Goal: Task Accomplishment & Management: Manage account settings

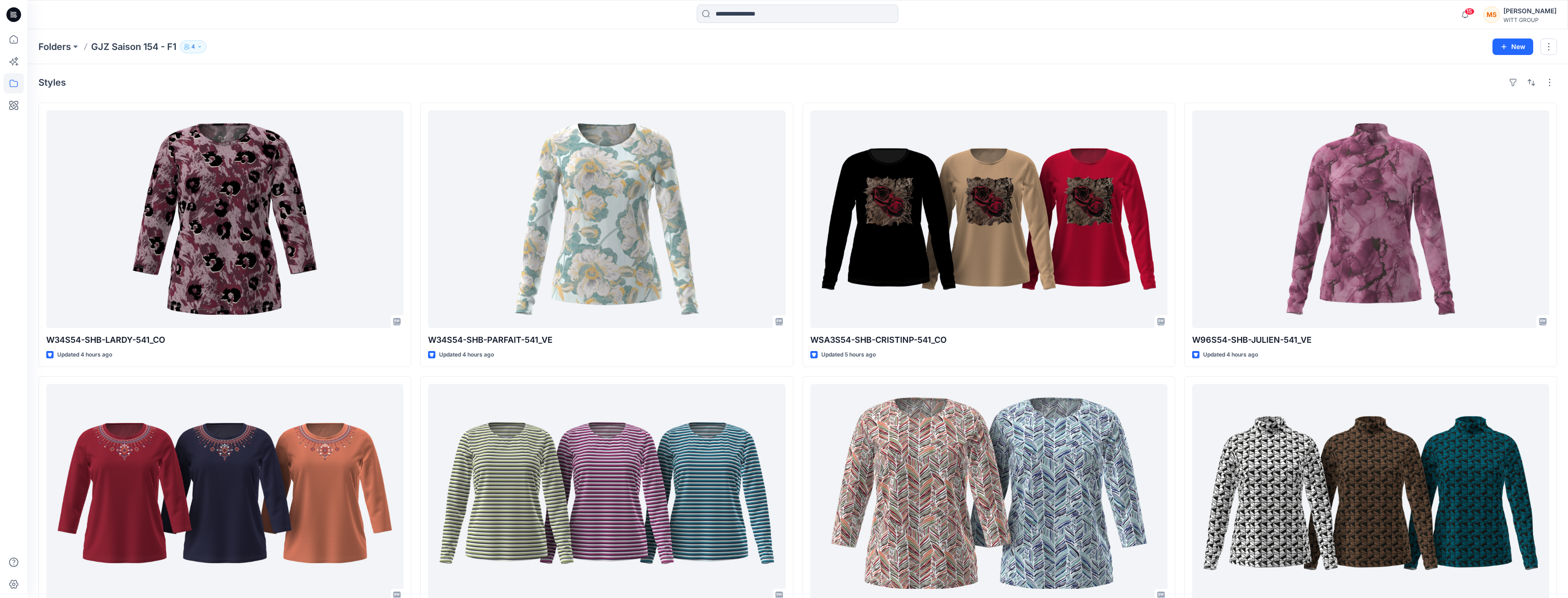
click at [110, 46] on p "GJZ Saison 154 - F1" at bounding box center [134, 47] width 85 height 13
click at [119, 46] on p "GJZ Saison 154 - F1" at bounding box center [134, 47] width 85 height 13
click at [69, 49] on p "Folders" at bounding box center [54, 47] width 33 height 13
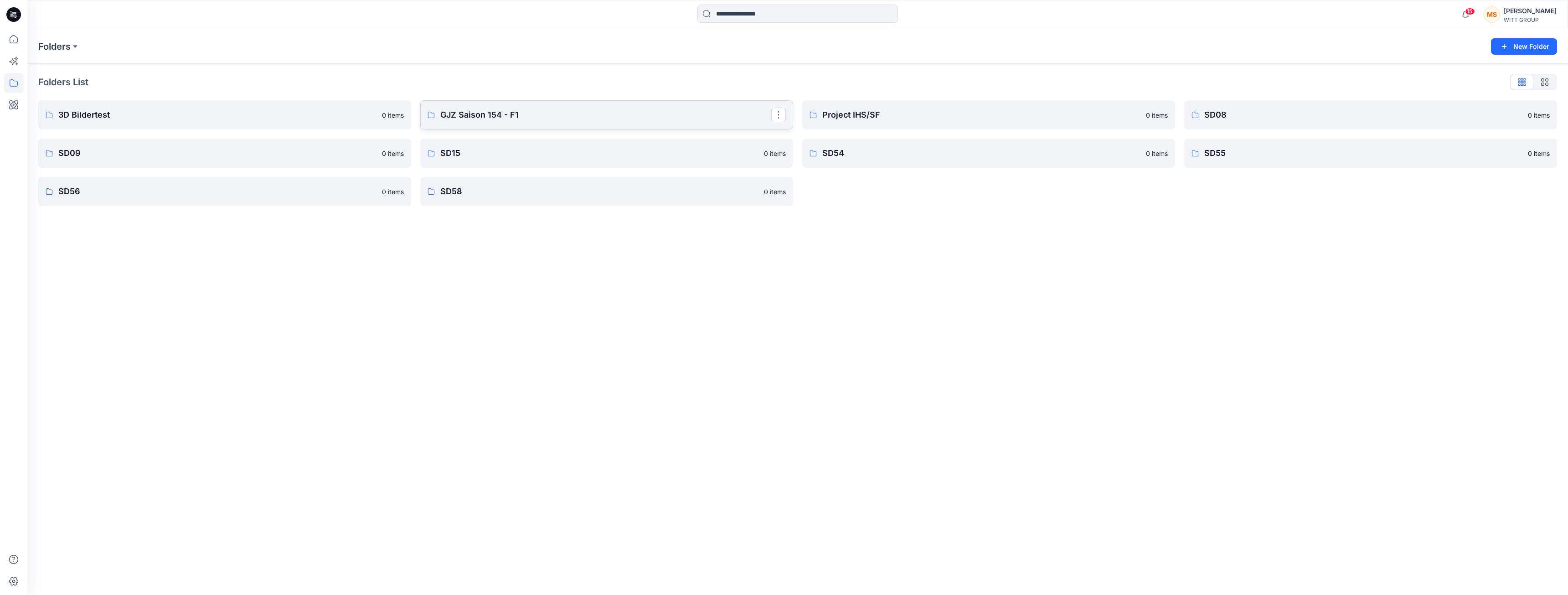
click at [491, 119] on p "GJZ Saison 154 - F1" at bounding box center [606, 114] width 331 height 13
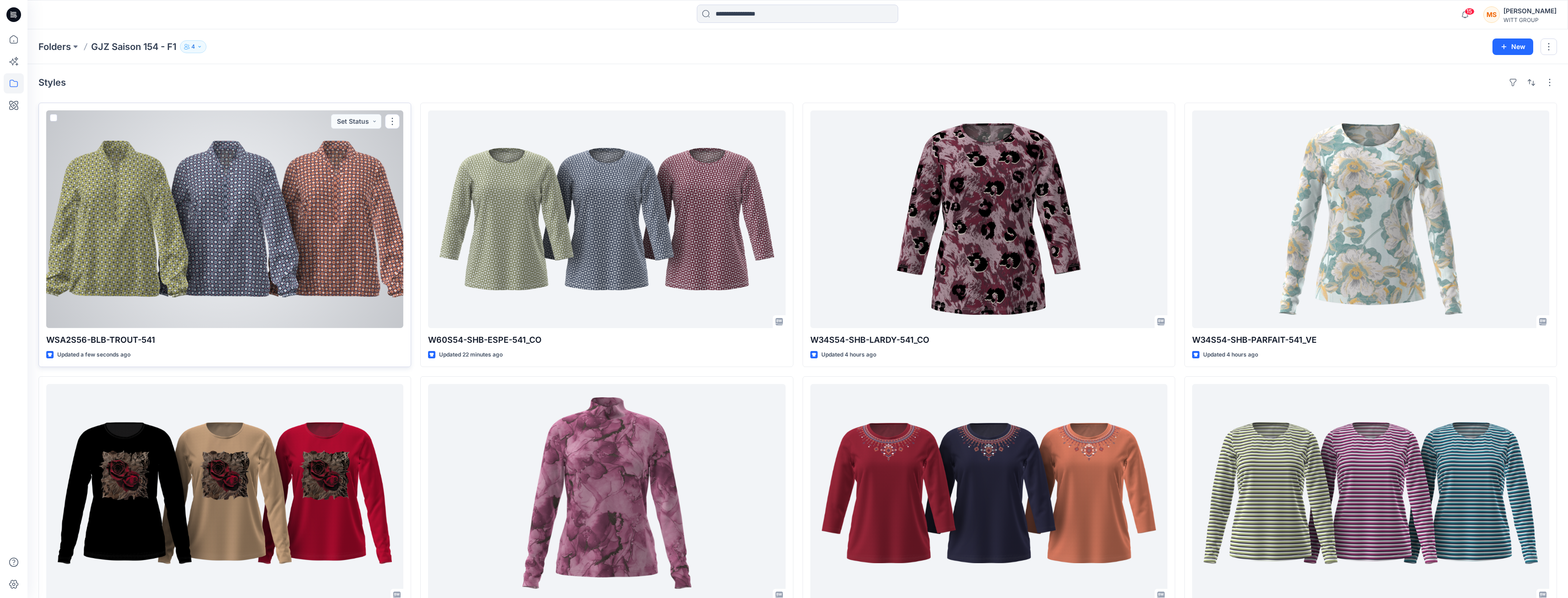
click at [230, 259] on div at bounding box center [225, 220] width 357 height 218
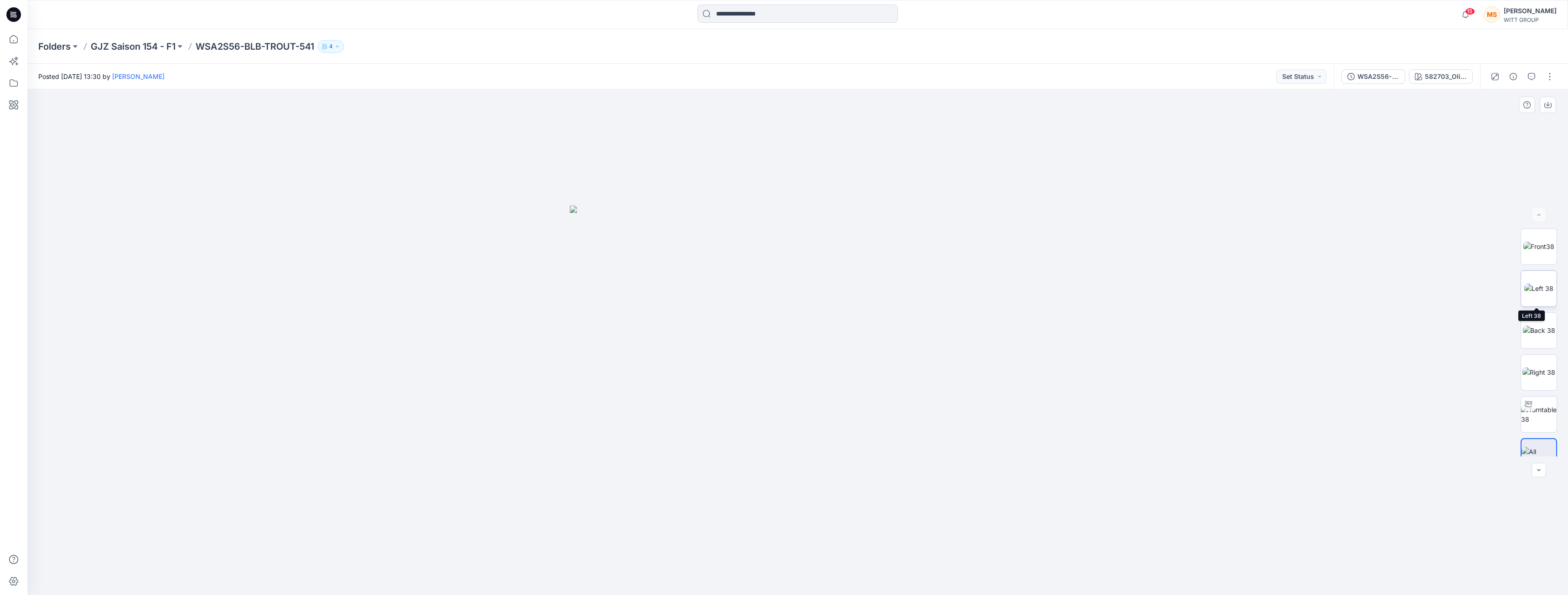
click at [1534, 288] on img at bounding box center [1539, 289] width 30 height 10
click at [1537, 325] on img at bounding box center [1538, 330] width 33 height 10
click at [1536, 376] on img at bounding box center [1538, 372] width 33 height 10
click at [1543, 415] on img at bounding box center [1538, 414] width 35 height 19
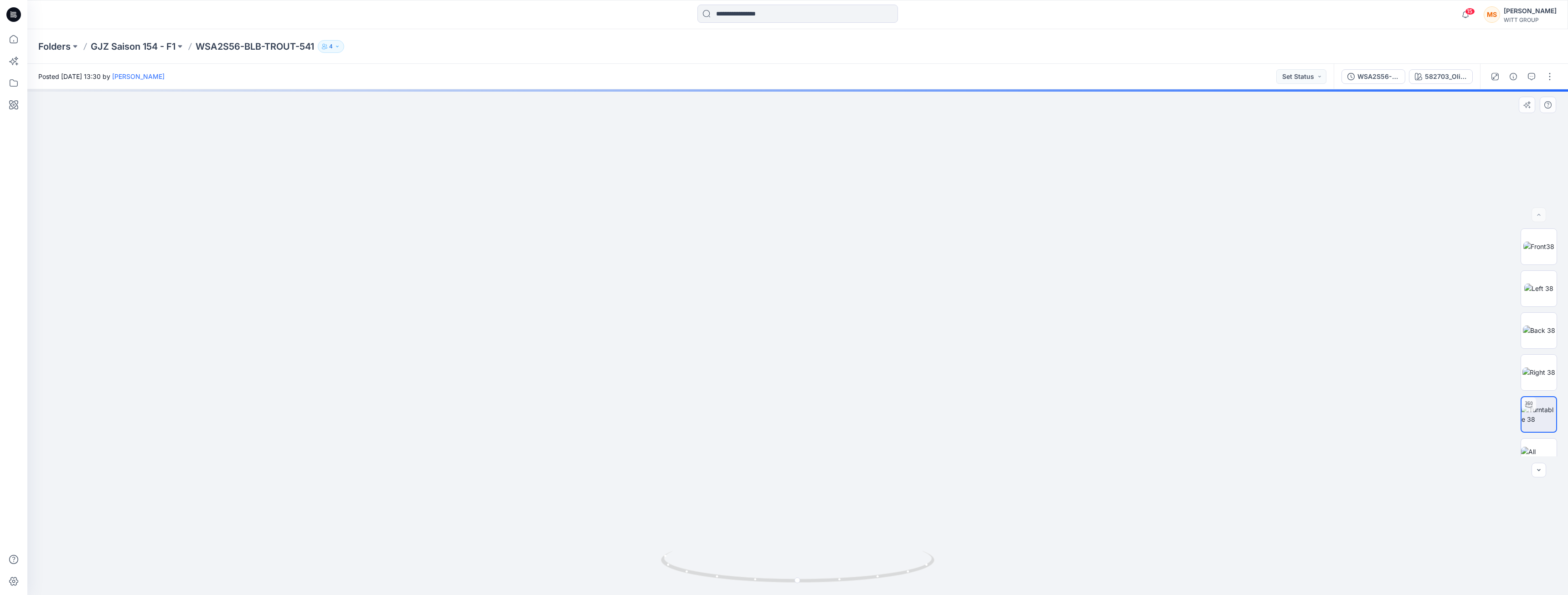
click at [1010, 221] on img at bounding box center [798, 277] width 767 height 636
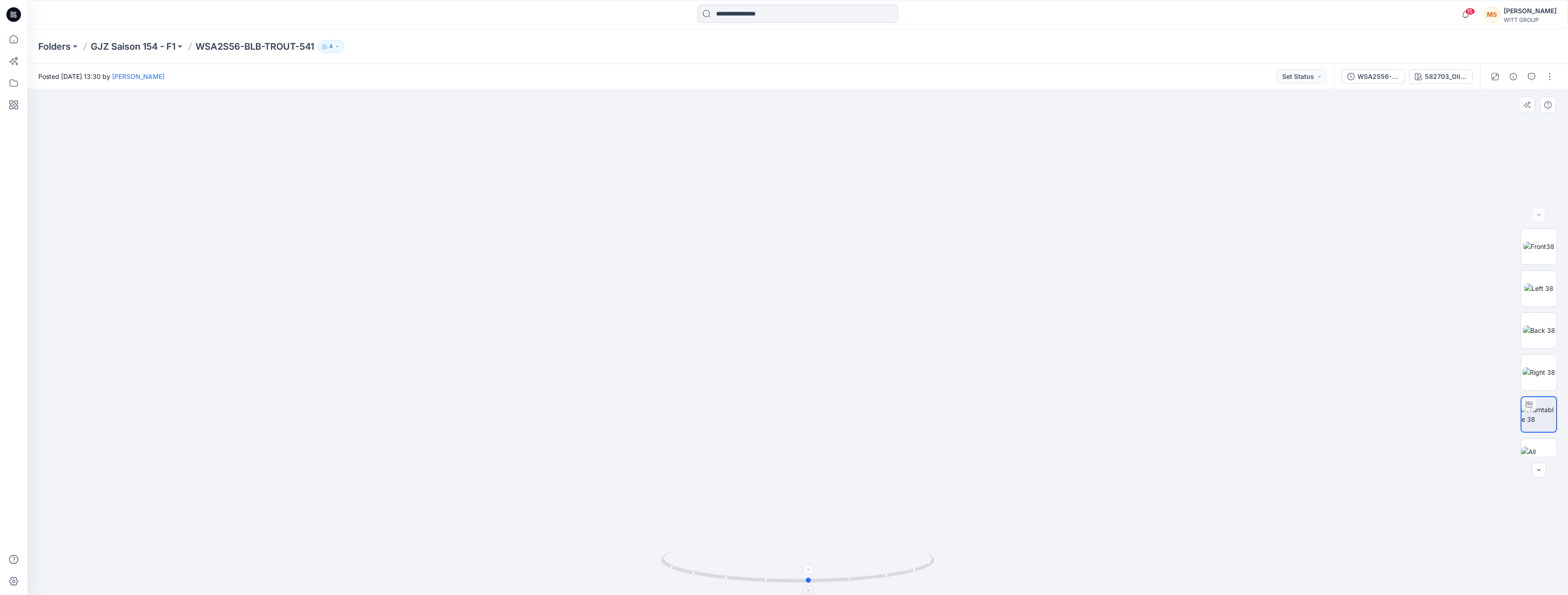
drag, startPoint x: 799, startPoint y: 581, endPoint x: 811, endPoint y: 558, distance: 25.9
click at [811, 558] on icon at bounding box center [799, 567] width 276 height 34
click at [1534, 249] on img at bounding box center [1538, 246] width 31 height 10
click at [1237, 190] on div at bounding box center [798, 342] width 1540 height 505
click at [100, 43] on p "GJZ Saison 154 - F1" at bounding box center [133, 46] width 85 height 13
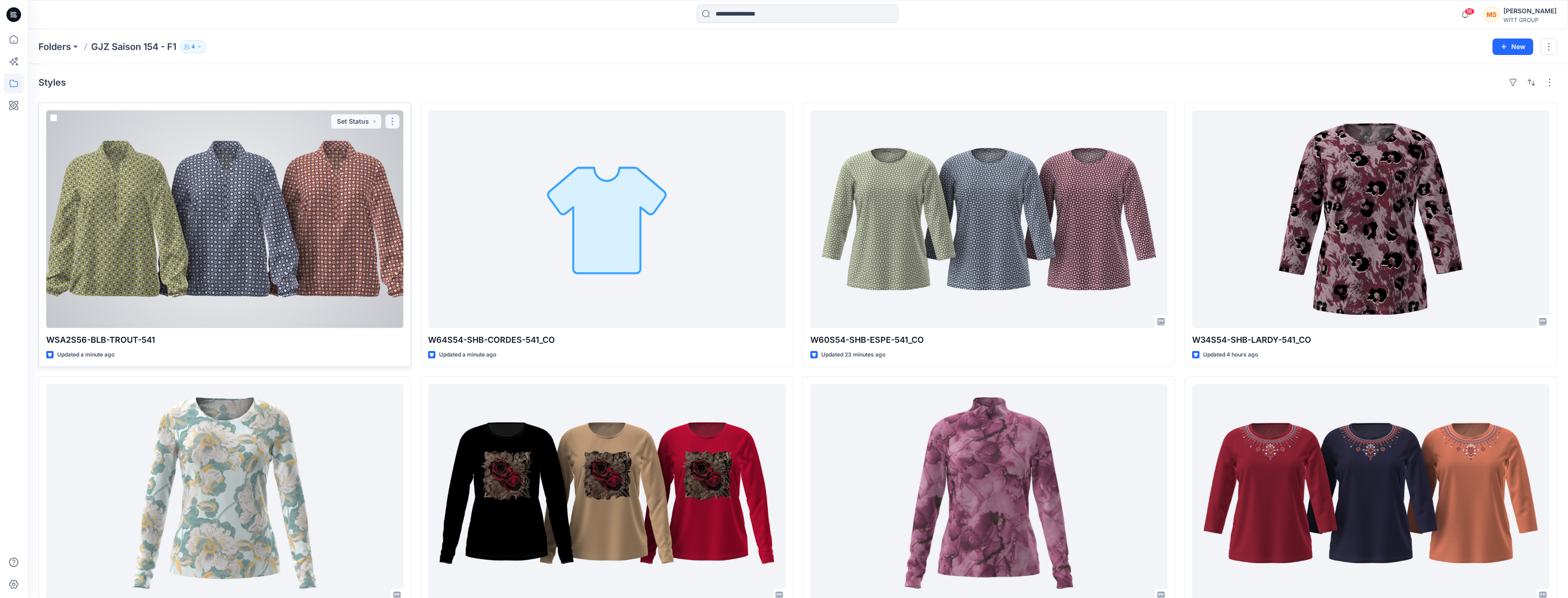
click at [392, 119] on button "button" at bounding box center [392, 121] width 15 height 15
click at [285, 145] on div at bounding box center [225, 220] width 357 height 218
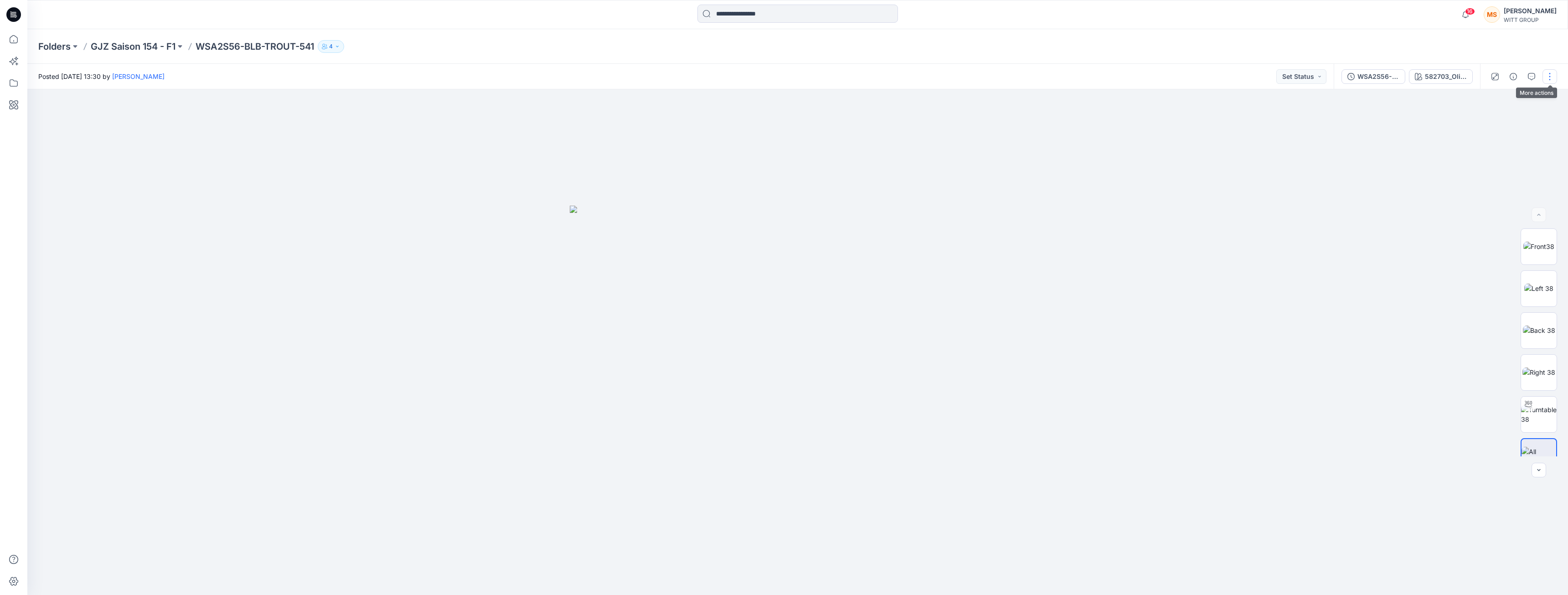
click at [1549, 75] on button "button" at bounding box center [1549, 76] width 15 height 15
click at [1491, 122] on p "Edit" at bounding box center [1492, 123] width 12 height 10
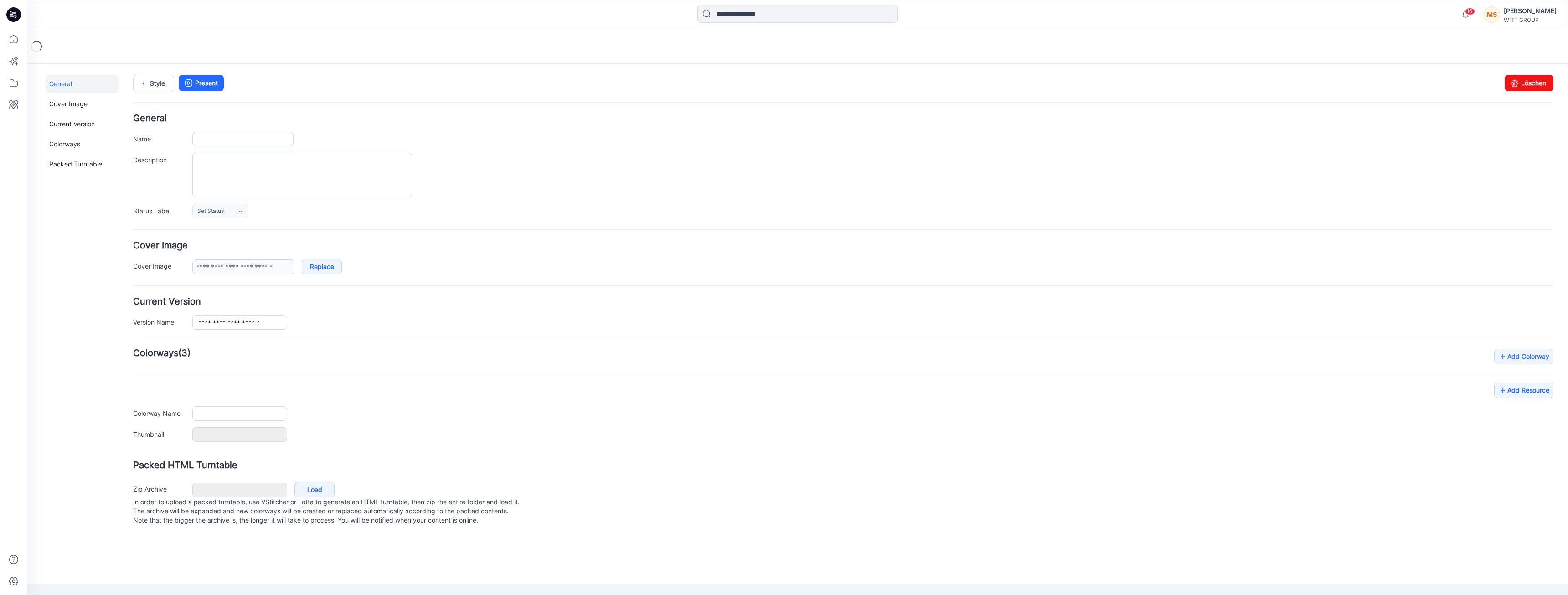
type input "**********"
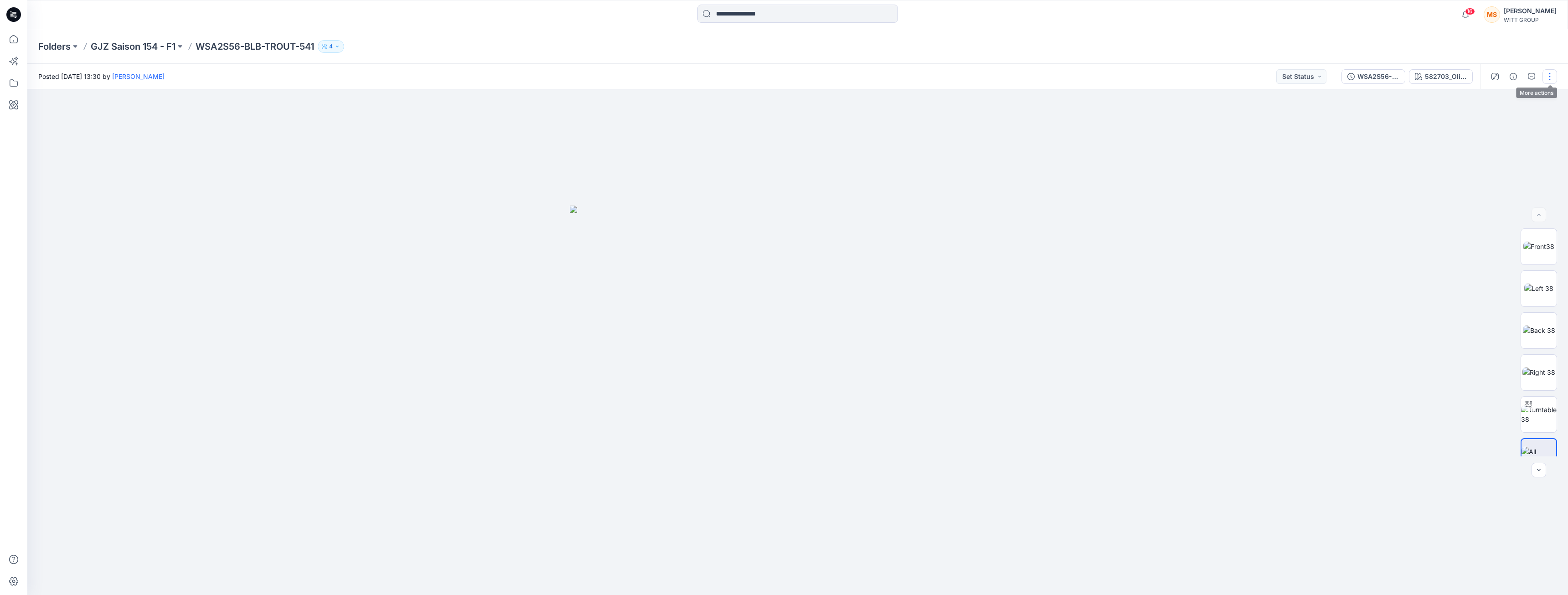
click at [1549, 76] on button "button" at bounding box center [1549, 76] width 15 height 15
click at [1505, 172] on p "Duplicate to..." at bounding box center [1507, 174] width 41 height 10
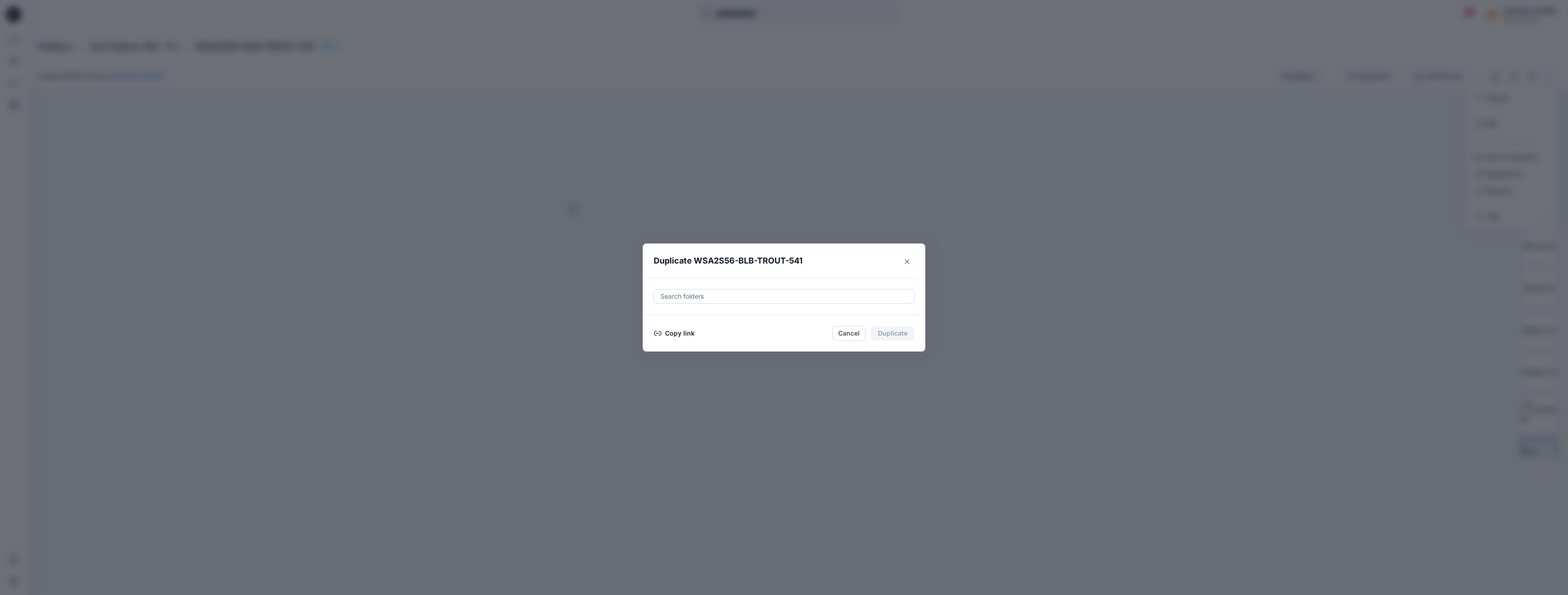
click at [677, 332] on button "Copy link" at bounding box center [675, 333] width 41 height 11
click at [1099, 202] on div "Duplicate WSA2S56-BLB-TROUT-541 Search folders Link copied Cancel Duplicate" at bounding box center [784, 298] width 1568 height 595
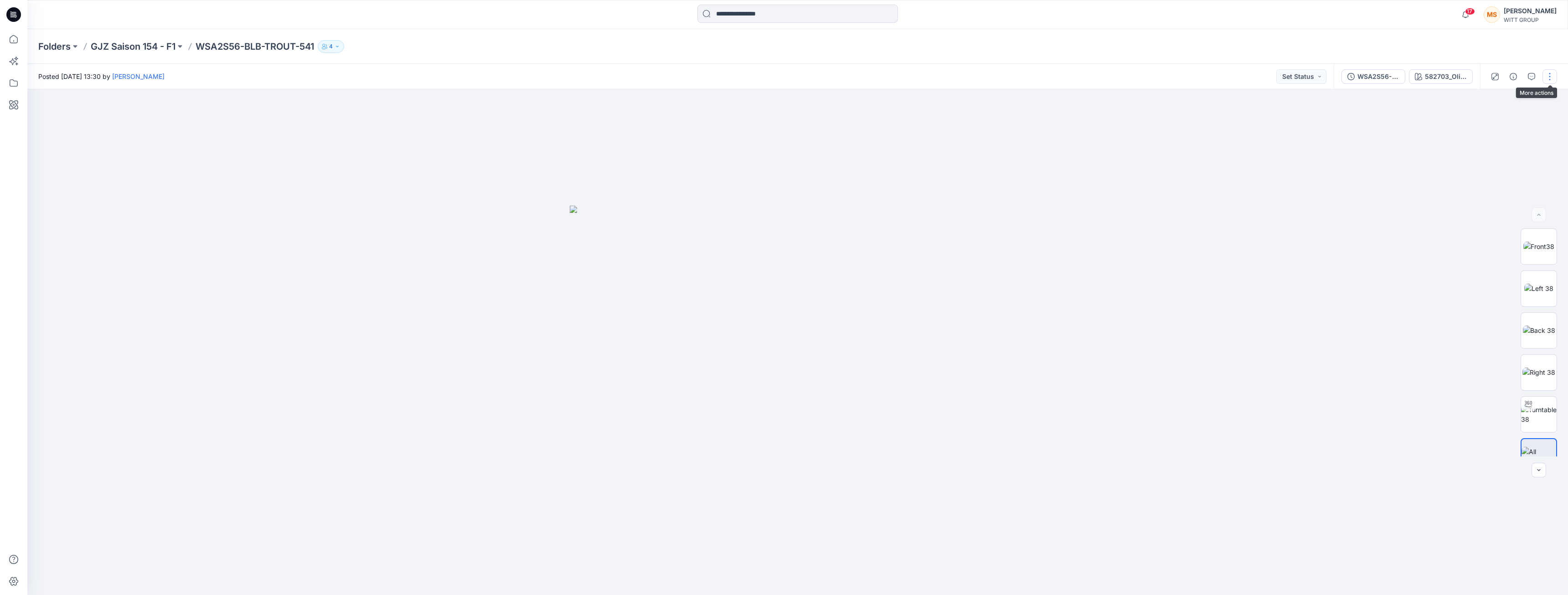
click at [1554, 78] on button "button" at bounding box center [1549, 76] width 15 height 15
click at [1523, 174] on p "Duplicate to..." at bounding box center [1507, 174] width 41 height 10
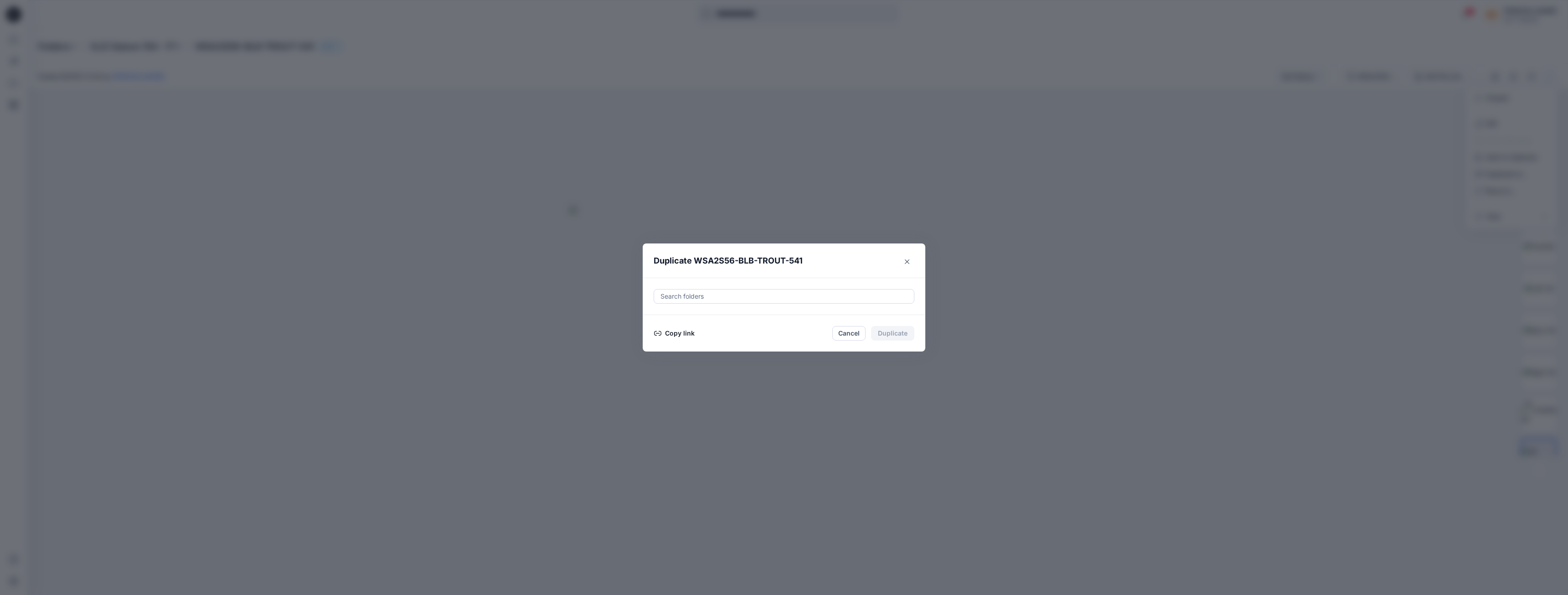
click at [682, 333] on button "Copy link" at bounding box center [675, 333] width 41 height 11
click at [912, 259] on button "Close" at bounding box center [907, 258] width 15 height 15
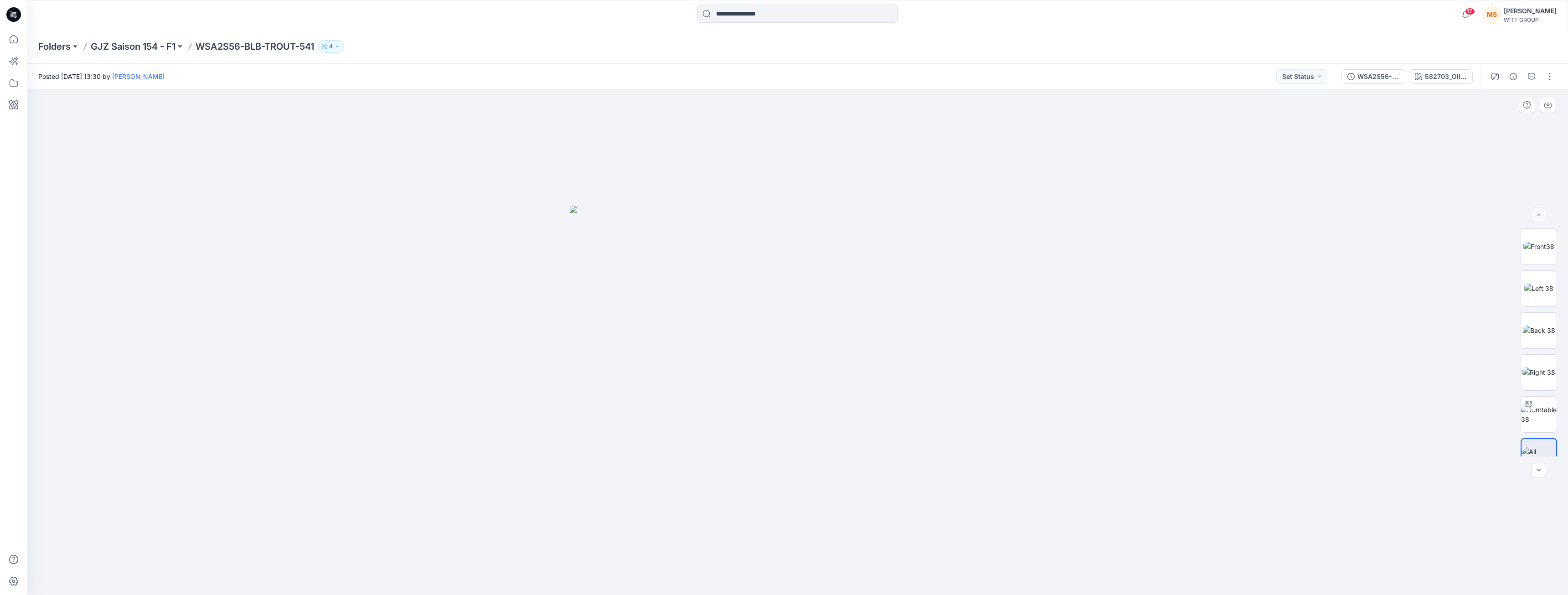
click at [1102, 370] on div at bounding box center [798, 342] width 1540 height 505
click at [153, 43] on p "GJZ Saison 154 - F1" at bounding box center [133, 46] width 85 height 13
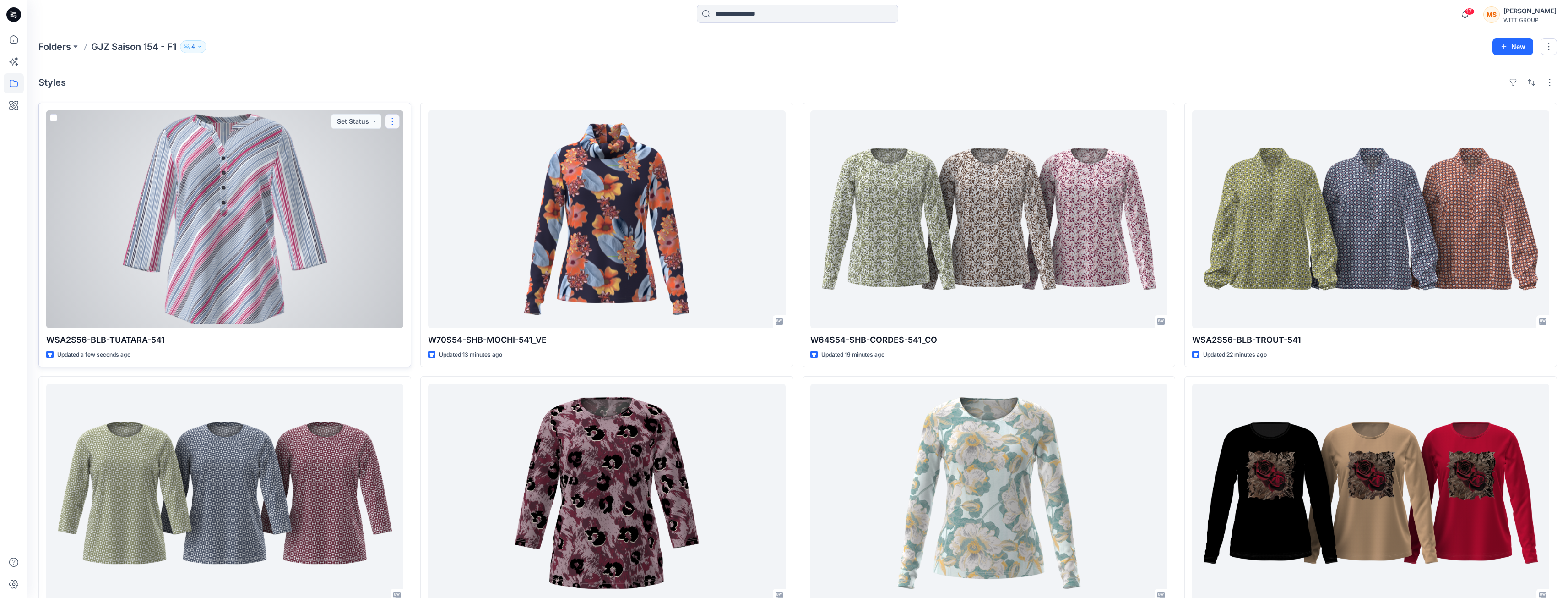
click at [396, 121] on button "button" at bounding box center [392, 121] width 15 height 15
click at [302, 185] on div at bounding box center [225, 220] width 357 height 218
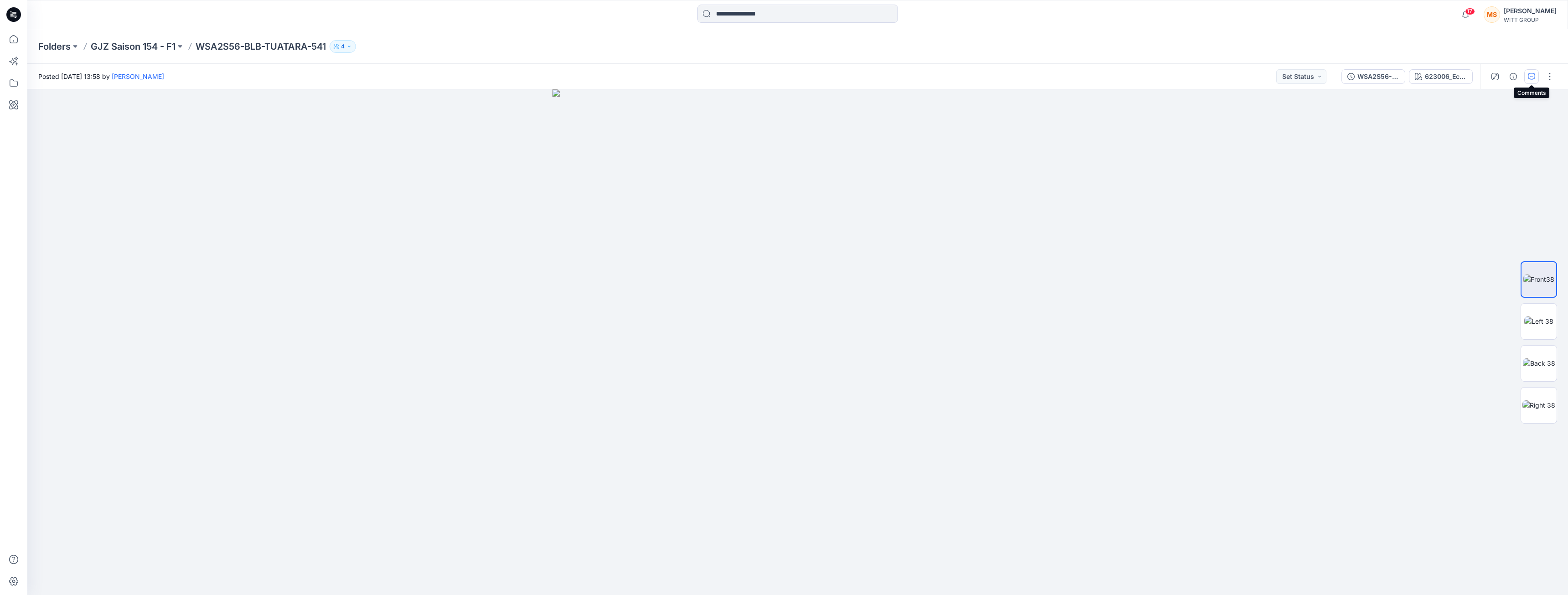
click at [1534, 79] on icon "button" at bounding box center [1531, 76] width 7 height 7
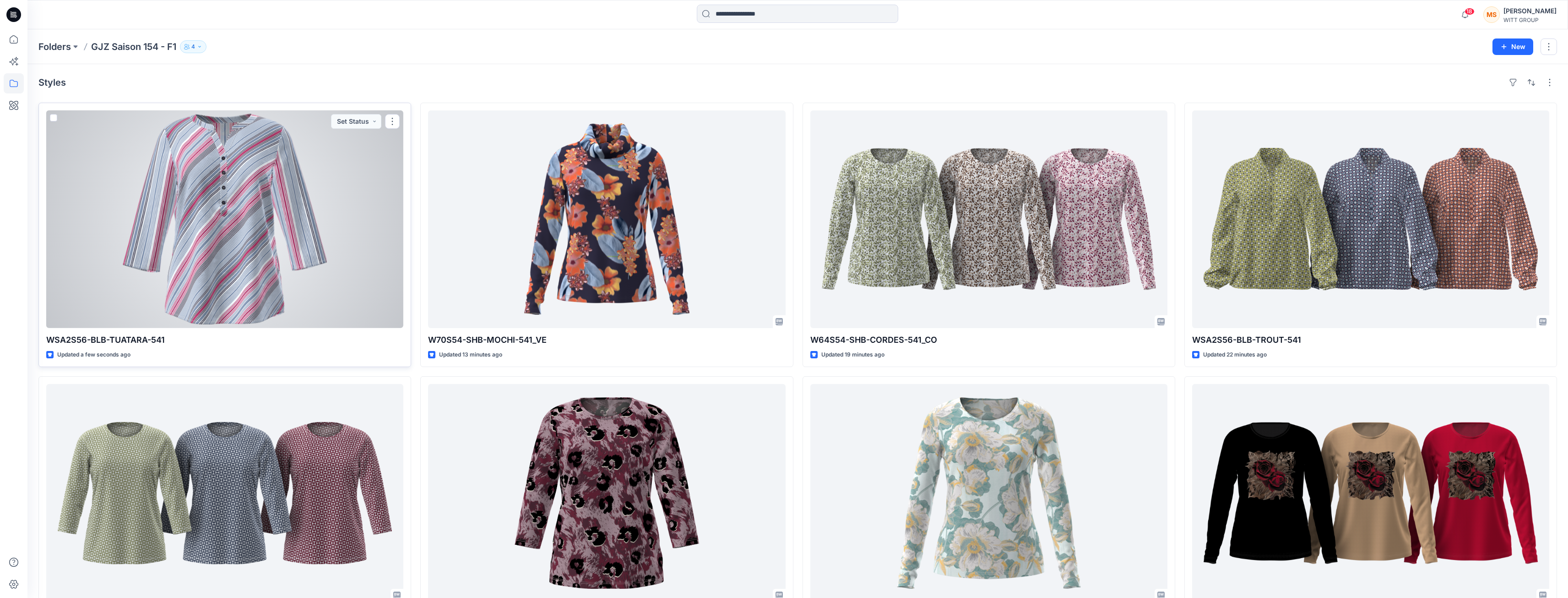
click at [345, 198] on div at bounding box center [225, 220] width 357 height 218
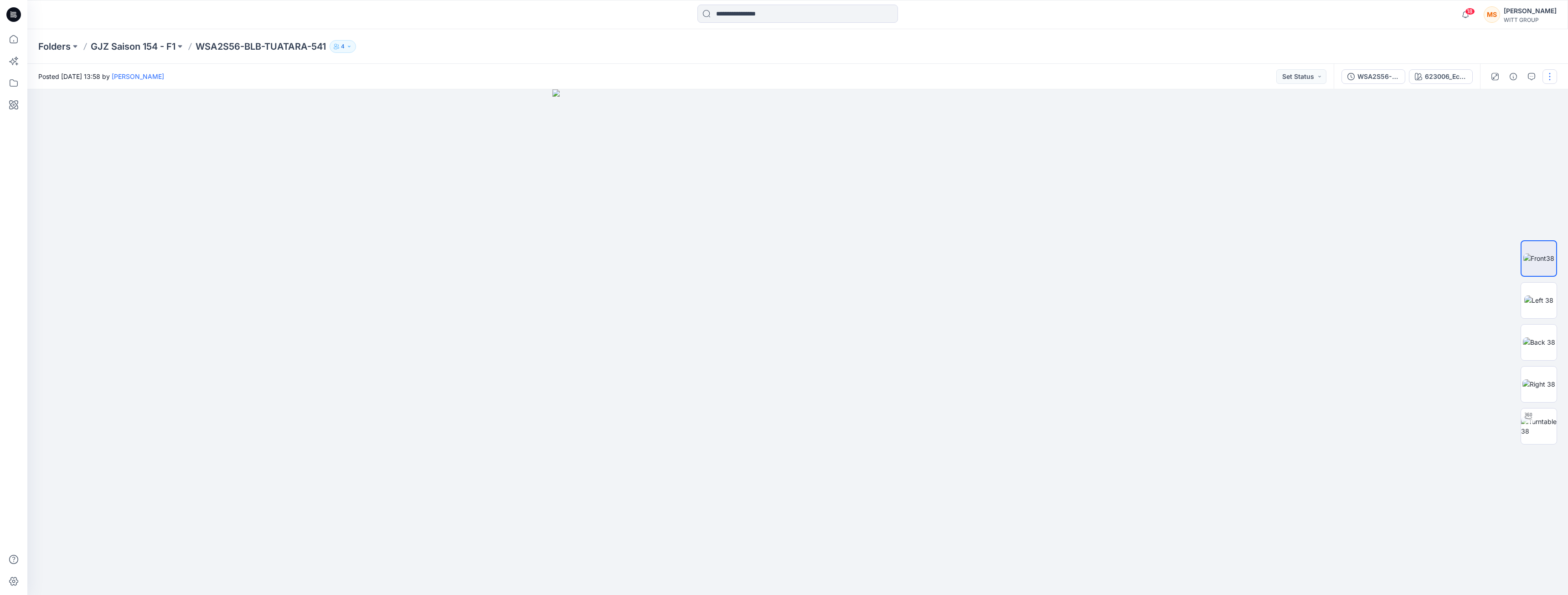
click at [1549, 80] on button "button" at bounding box center [1549, 76] width 15 height 15
click at [1508, 178] on p "Duplicate to..." at bounding box center [1507, 174] width 41 height 10
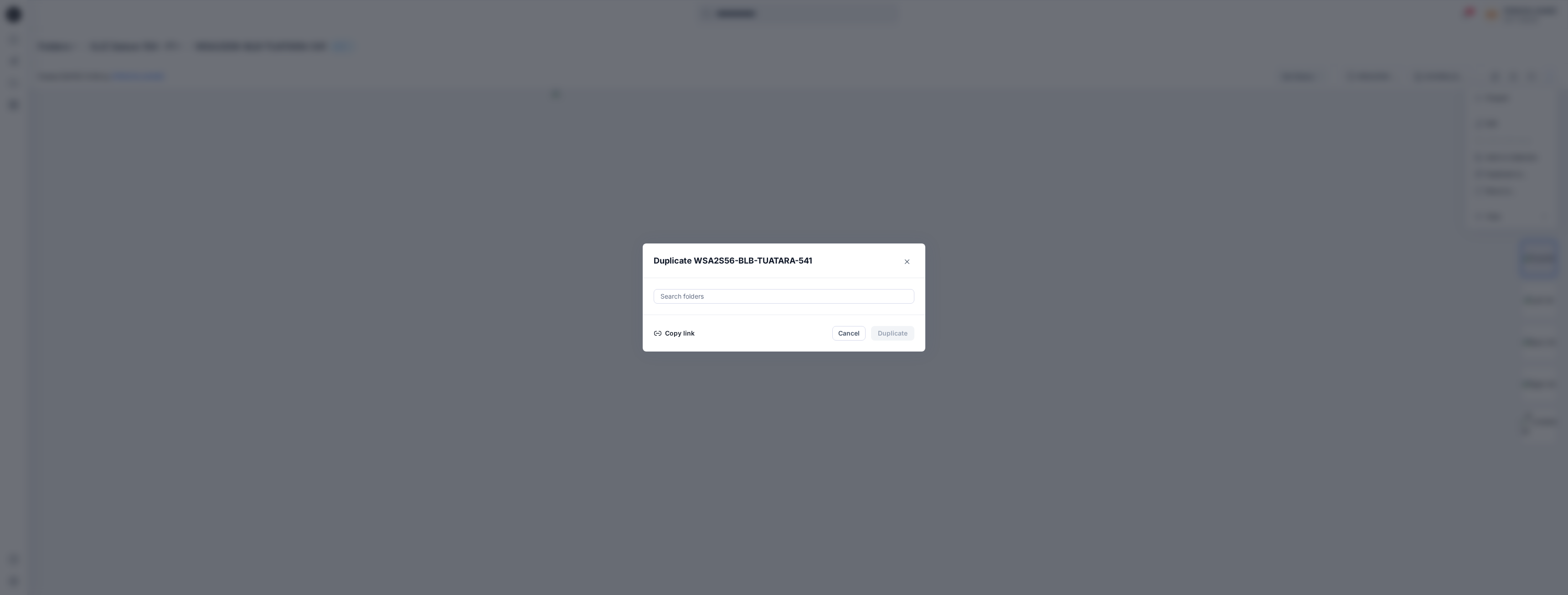
click at [671, 331] on button "Copy link" at bounding box center [675, 333] width 41 height 11
click at [908, 260] on icon "Close" at bounding box center [907, 258] width 5 height 5
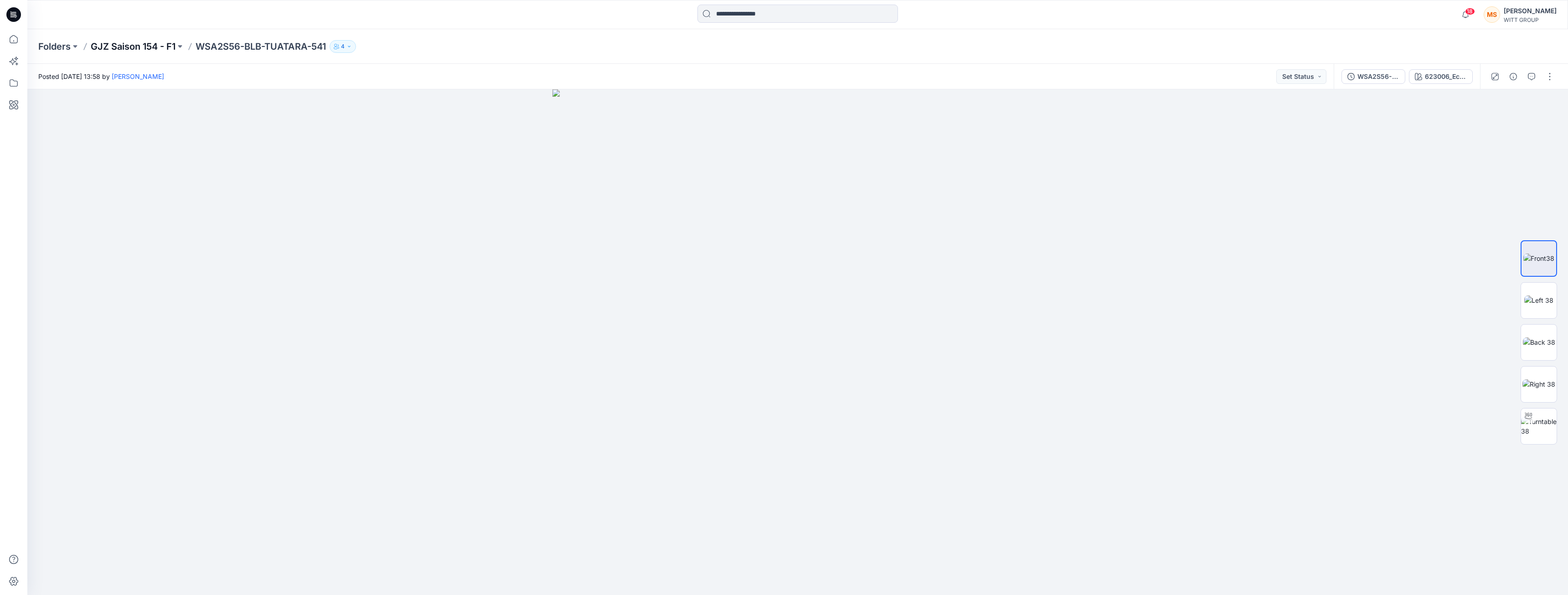
click at [147, 44] on p "GJZ Saison 154 - F1" at bounding box center [133, 46] width 85 height 13
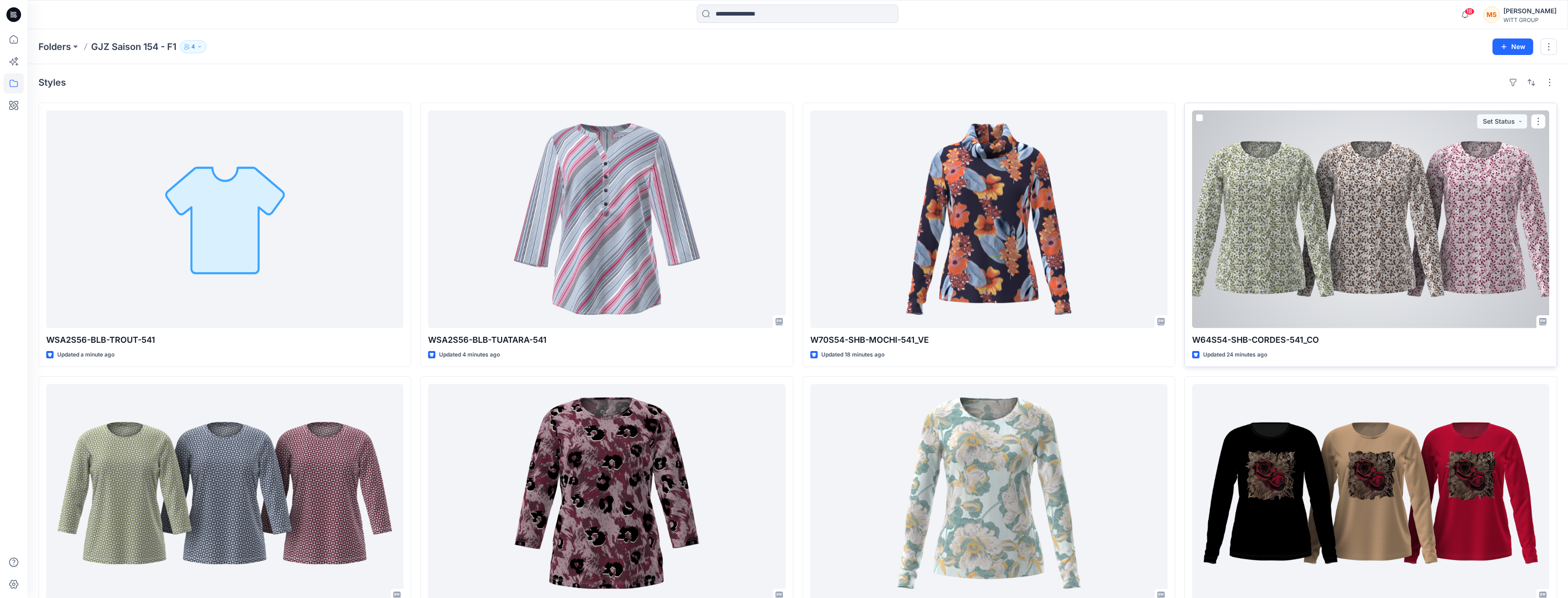
click at [1360, 222] on div at bounding box center [1370, 220] width 357 height 218
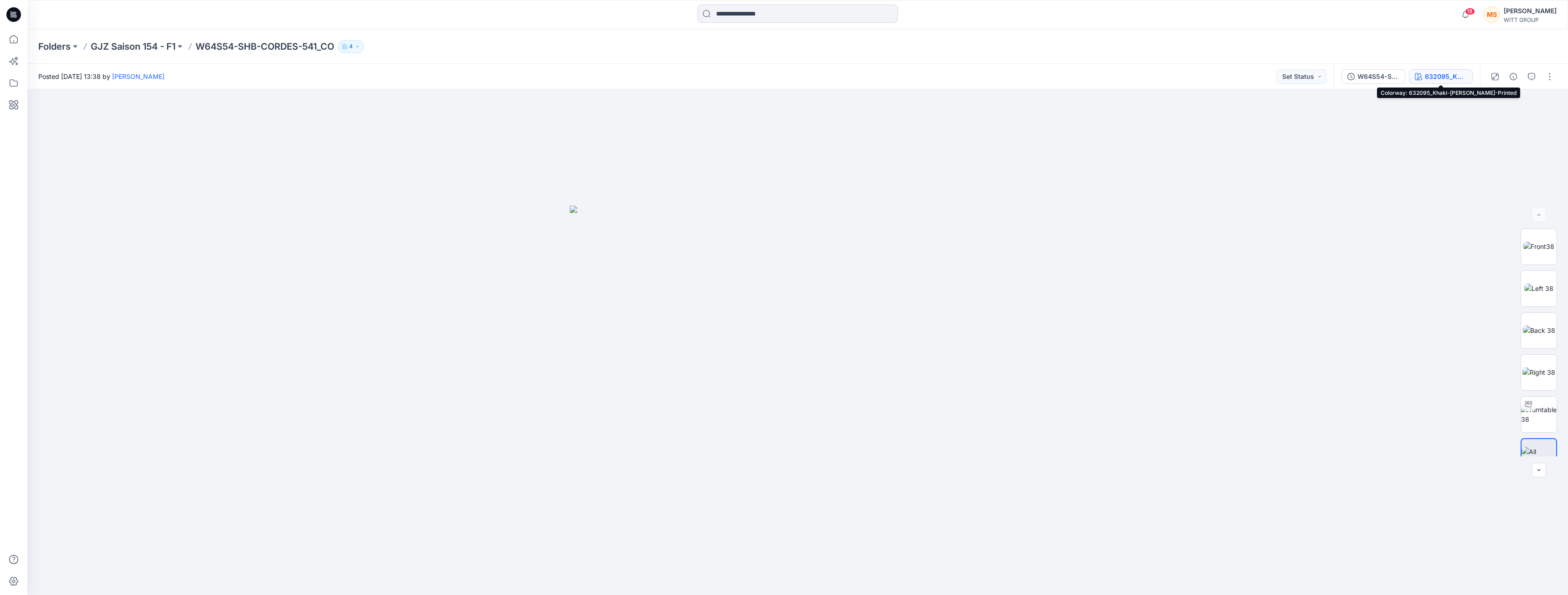
click at [1442, 76] on div "632095_Khaki-Reed Green-Printed" at bounding box center [1446, 77] width 42 height 10
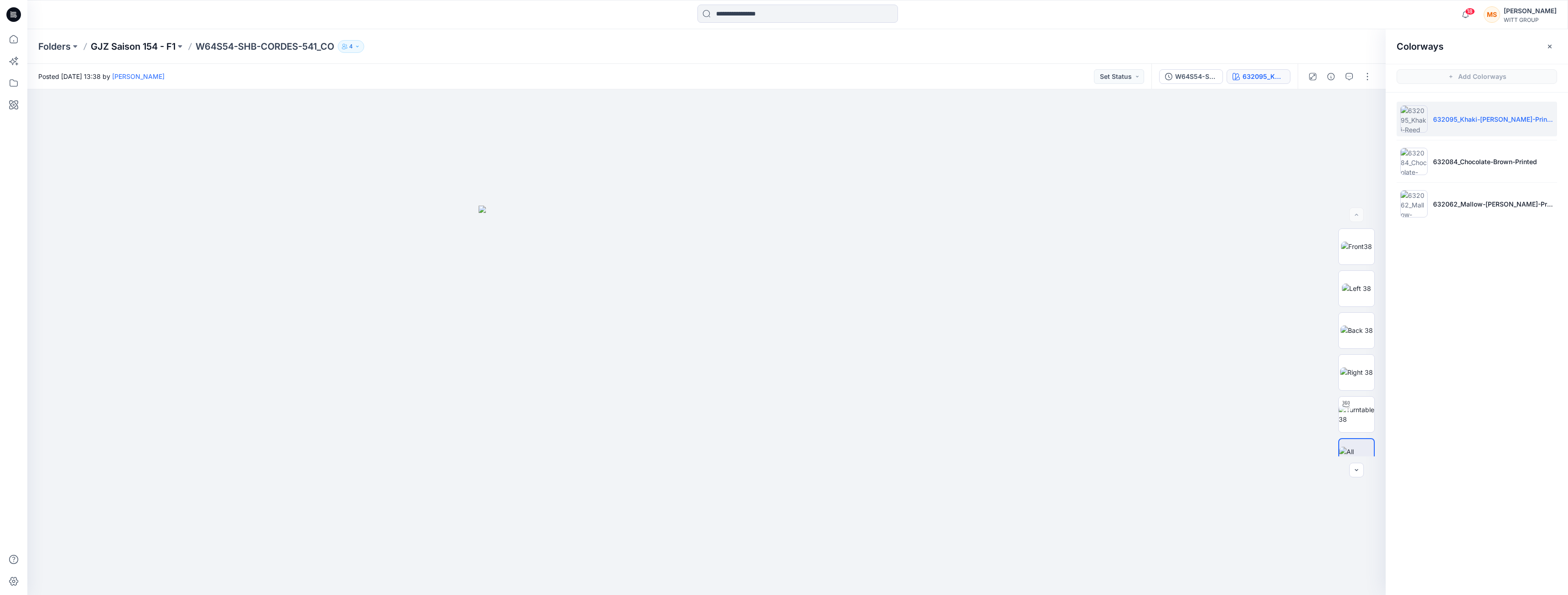
click at [134, 46] on p "GJZ Saison 154 - F1" at bounding box center [133, 46] width 85 height 13
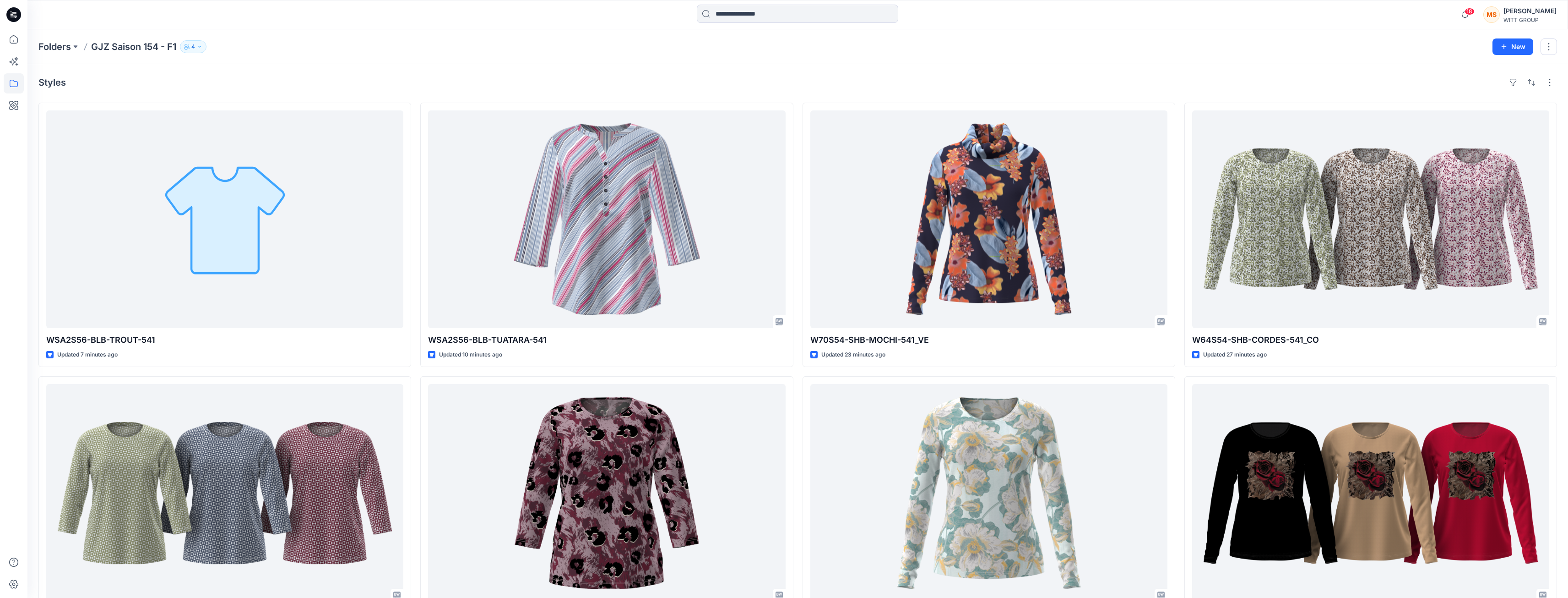
click at [153, 48] on p "GJZ Saison 154 - F1" at bounding box center [134, 47] width 85 height 13
click at [63, 47] on p "Folders" at bounding box center [54, 47] width 33 height 13
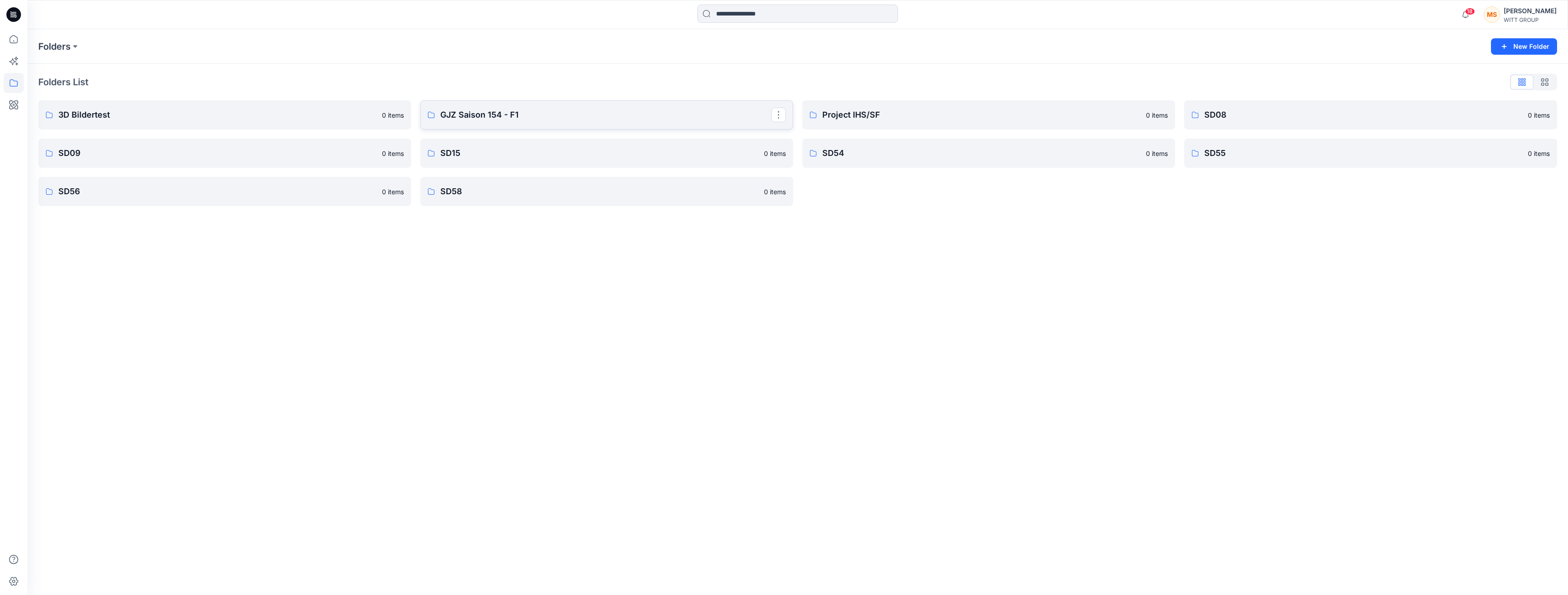
click at [490, 115] on p "GJZ Saison 154 - F1" at bounding box center [606, 114] width 331 height 13
